Goal: Task Accomplishment & Management: Manage account settings

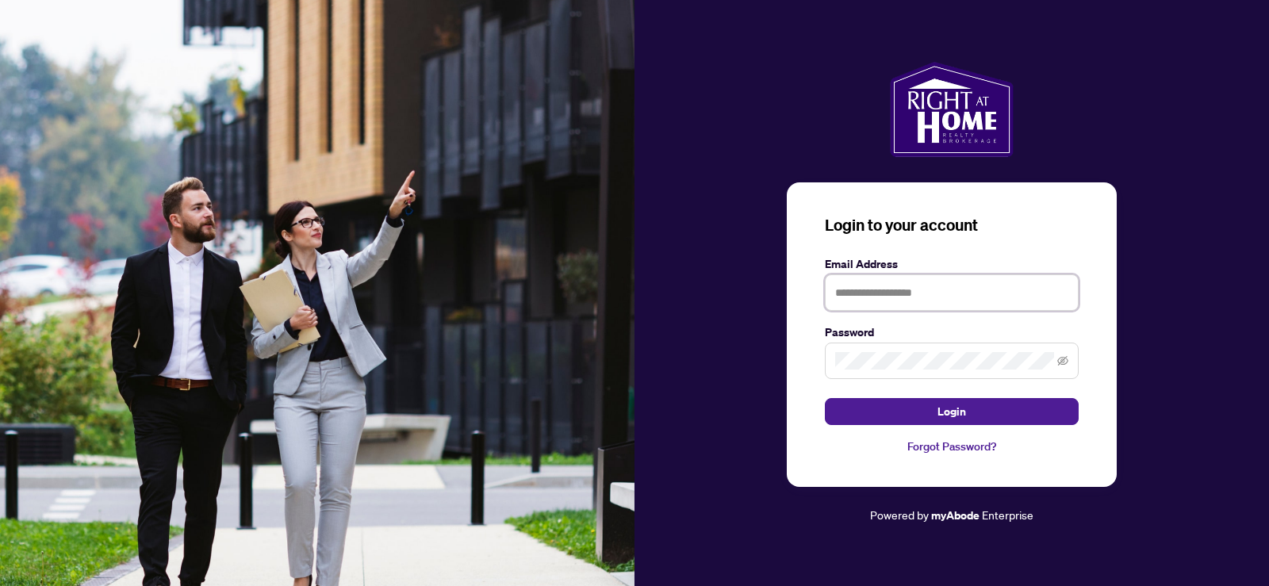
click at [882, 289] on input "text" at bounding box center [952, 292] width 254 height 36
type input "**********"
click at [1068, 359] on span at bounding box center [952, 361] width 254 height 36
click at [1064, 358] on icon "eye-invisible" at bounding box center [1062, 361] width 11 height 10
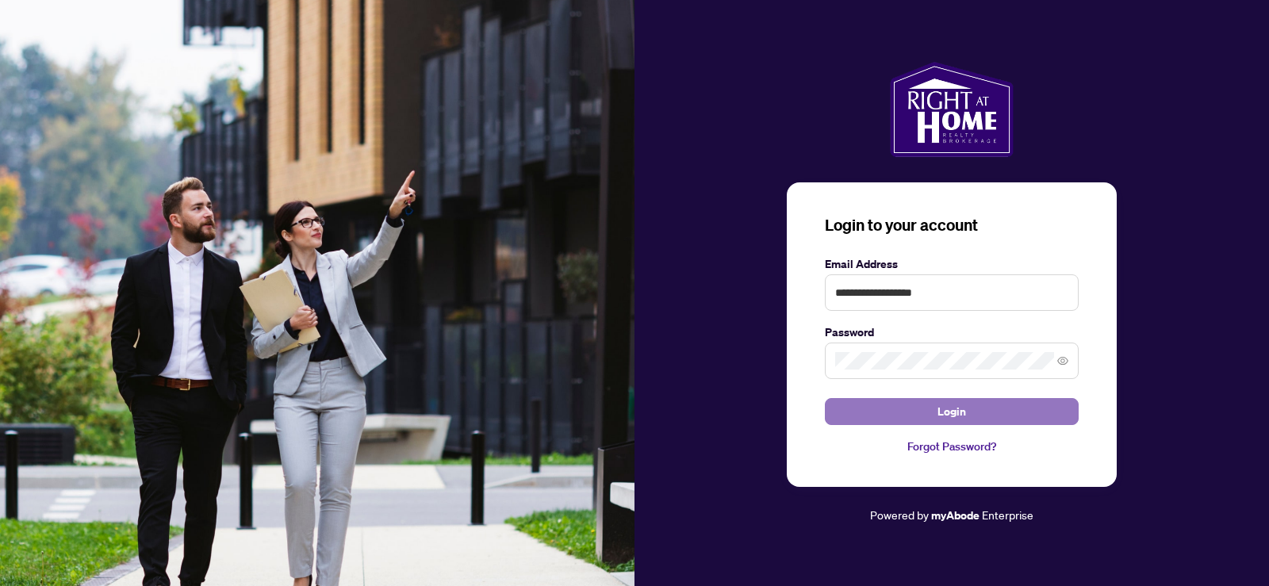
click at [953, 409] on span "Login" at bounding box center [951, 411] width 29 height 25
click at [951, 404] on span "Login" at bounding box center [951, 411] width 29 height 25
click at [972, 411] on button "Login" at bounding box center [952, 411] width 254 height 27
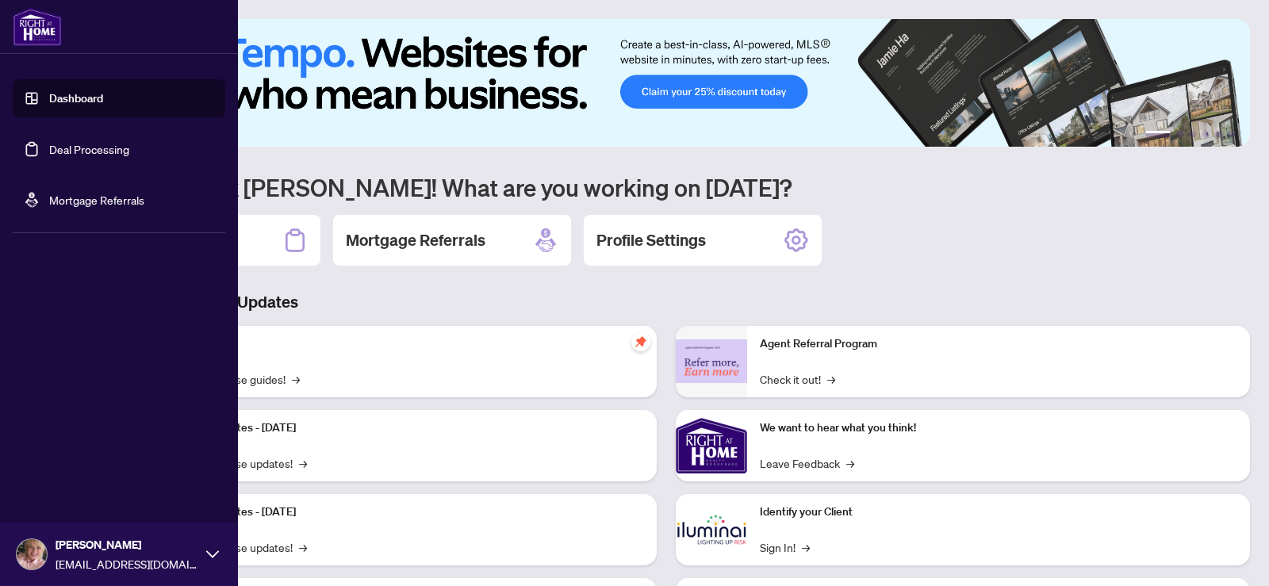
click at [209, 549] on icon at bounding box center [212, 554] width 13 height 13
click at [147, 491] on button "Profile Settings" at bounding box center [119, 493] width 213 height 27
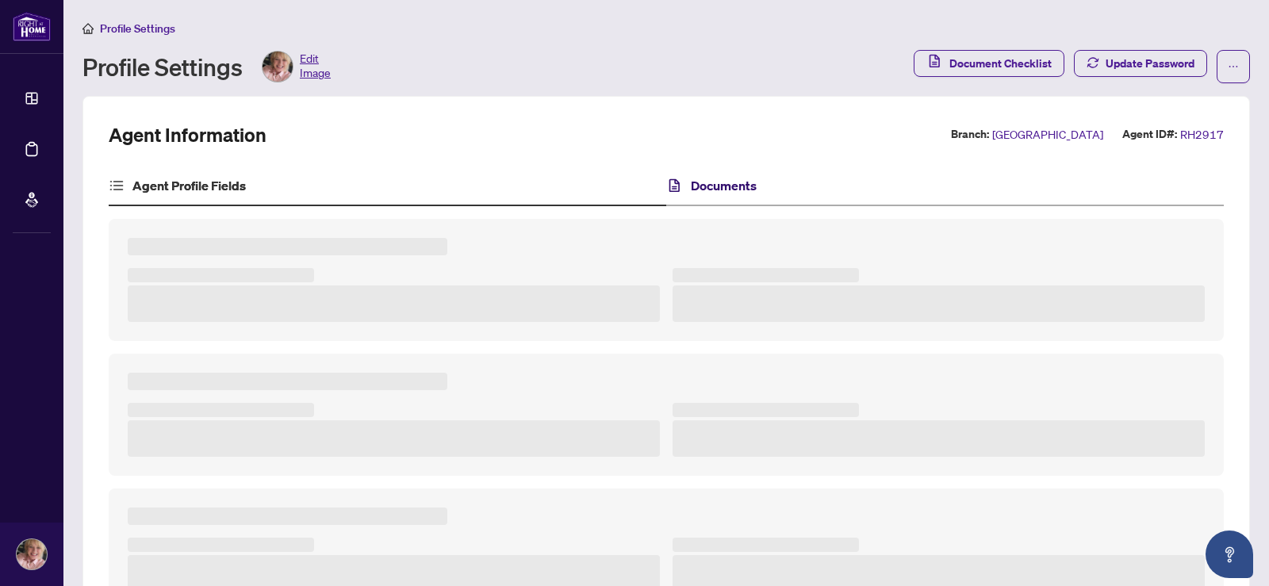
click at [741, 190] on h4 "Documents" at bounding box center [724, 185] width 66 height 19
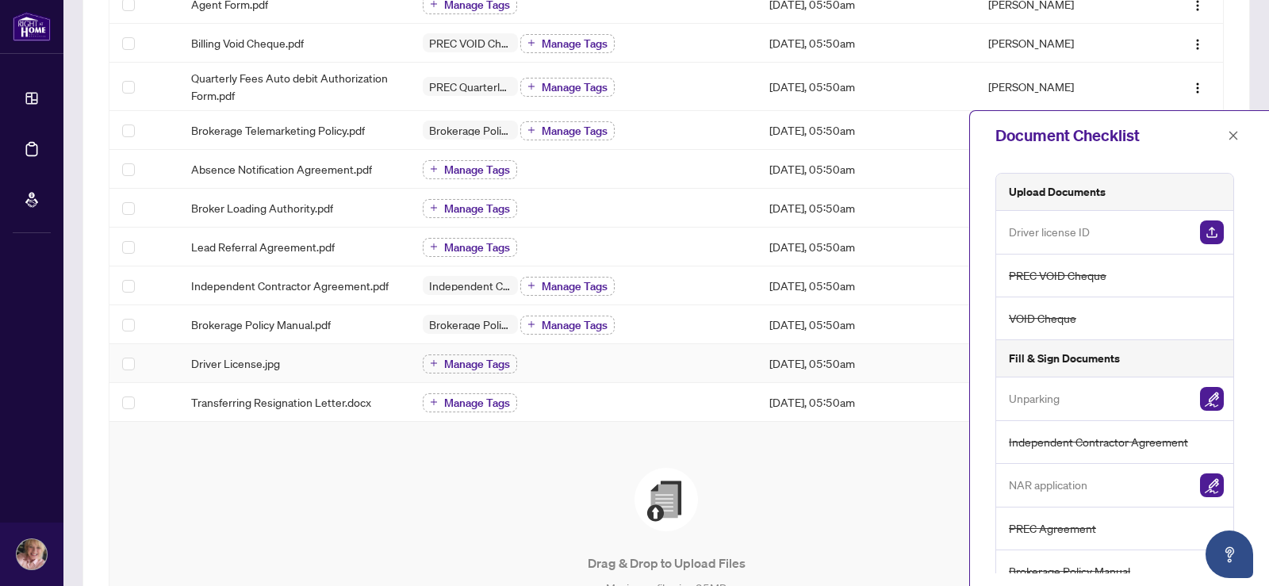
scroll to position [428, 0]
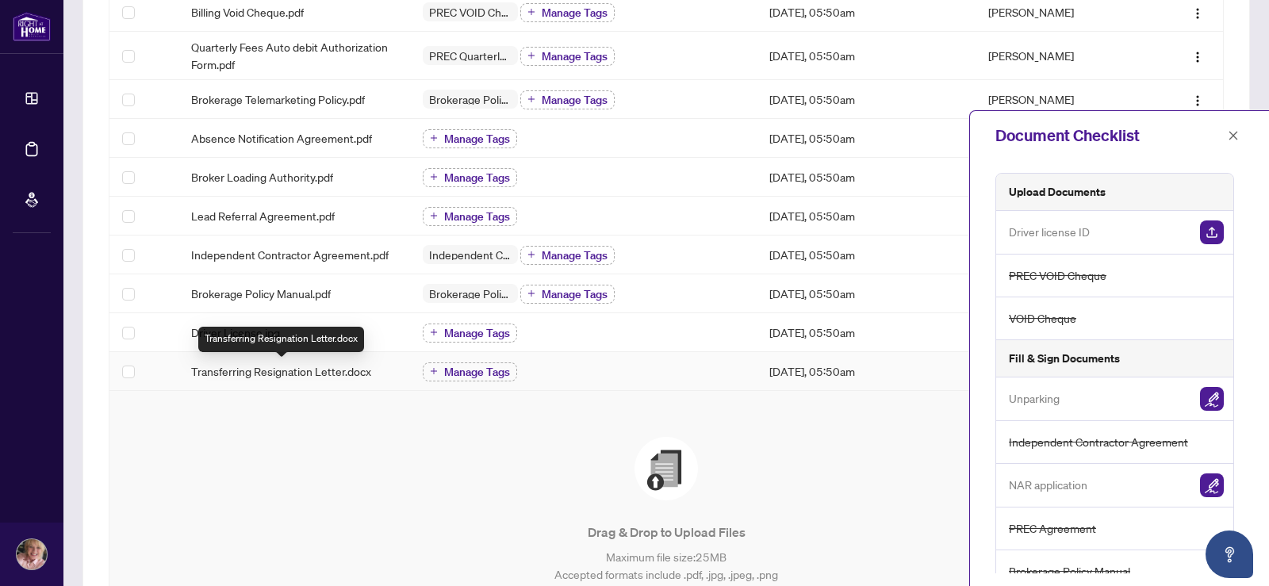
click at [275, 366] on span "Transferring Resignation Letter.docx" at bounding box center [281, 370] width 180 height 17
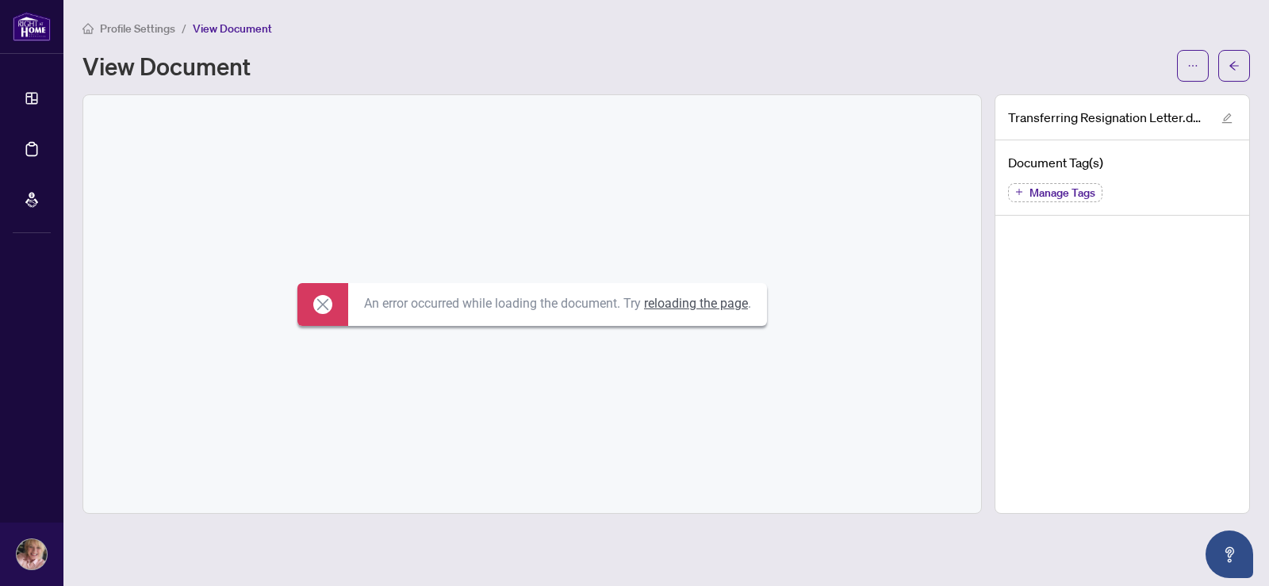
click at [680, 304] on link "reloading the page" at bounding box center [696, 303] width 104 height 15
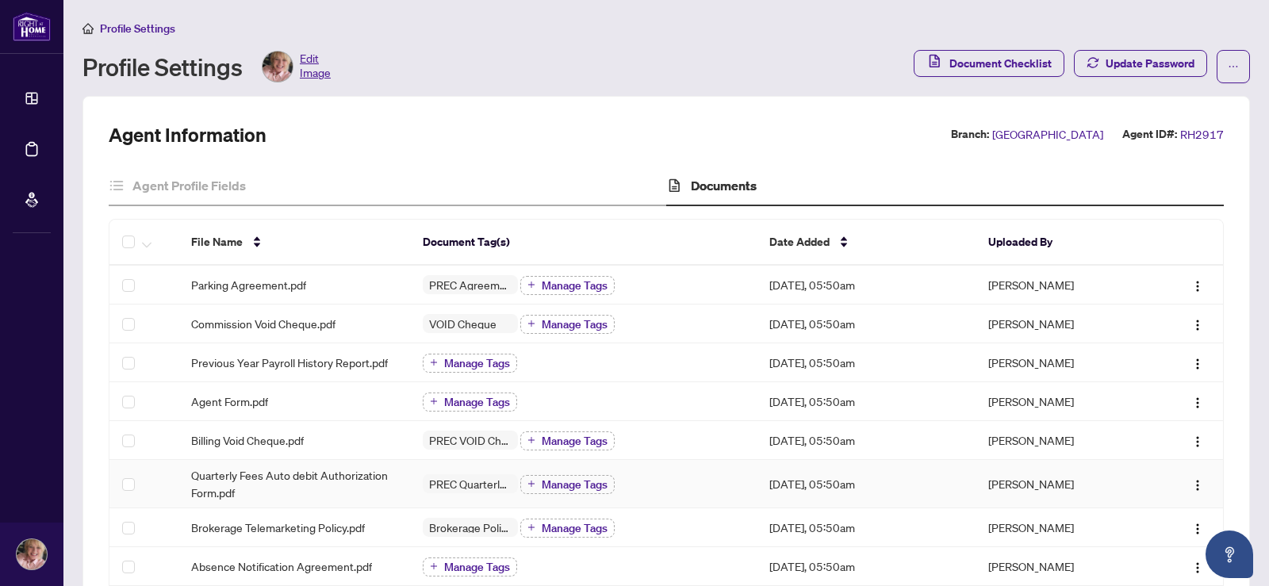
scroll to position [343, 0]
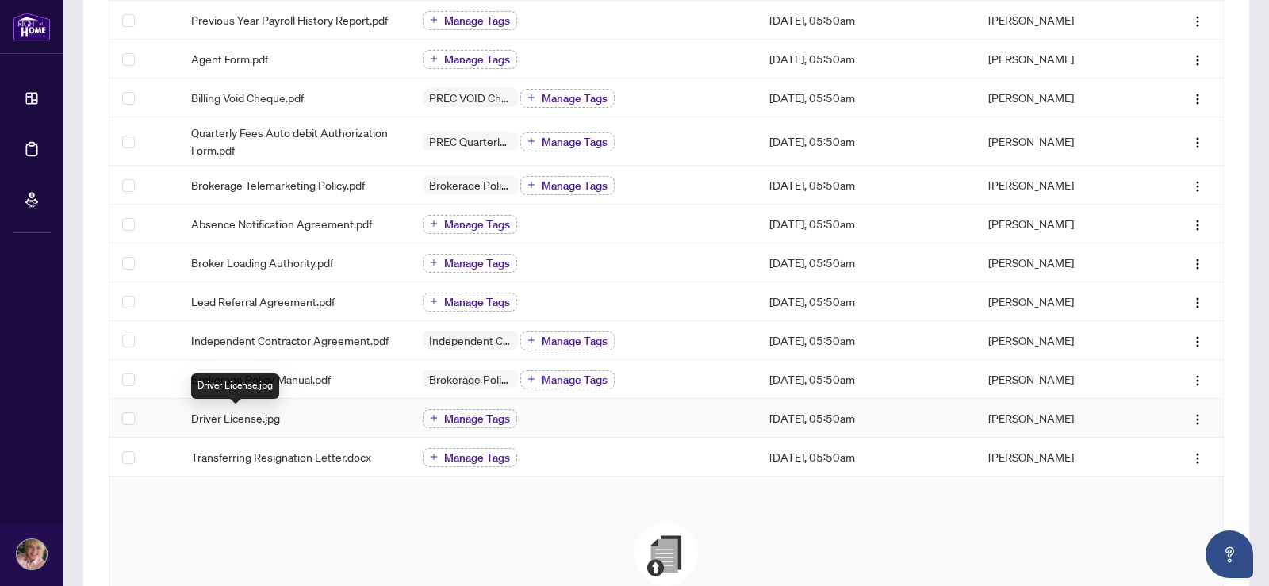
click at [221, 416] on span "Driver License.jpg" at bounding box center [235, 417] width 89 height 17
